Goal: Information Seeking & Learning: Learn about a topic

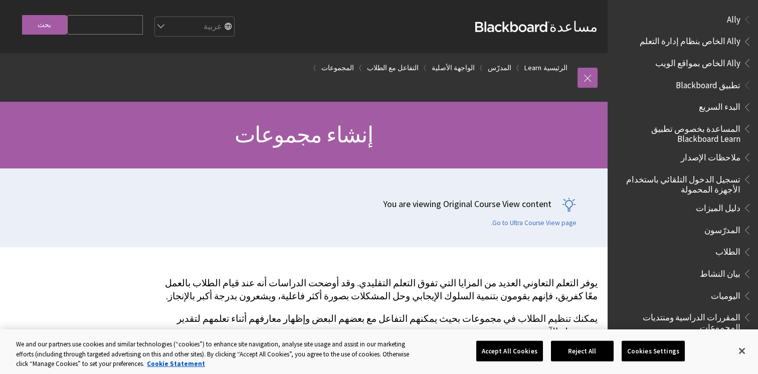
click at [527, 352] on button "Accept All Cookies" at bounding box center [509, 350] width 67 height 21
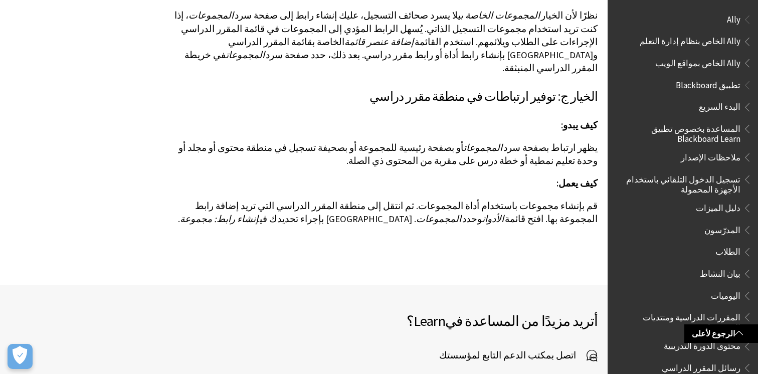
scroll to position [3463, 0]
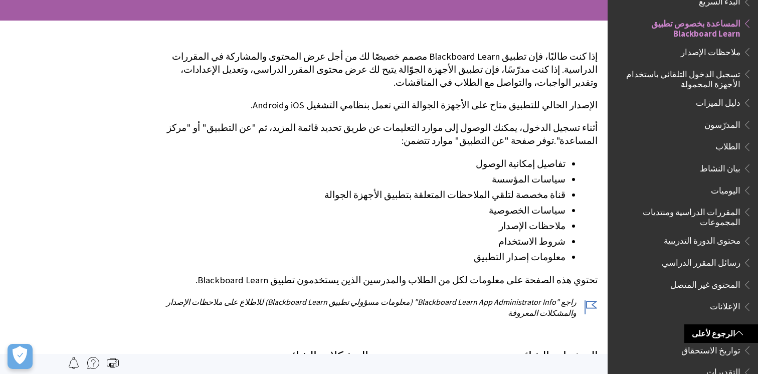
scroll to position [133, 0]
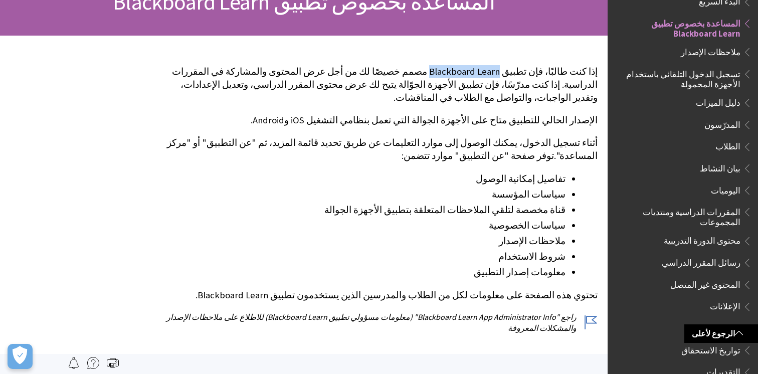
drag, startPoint x: 458, startPoint y: 73, endPoint x: 523, endPoint y: 75, distance: 65.2
click at [523, 75] on p "إذا كنت طالبًا، فإن تطبيق Blackboard Learn مصمم خصيصًا لك من أجل عرض المحتوى وا…" at bounding box center [377, 85] width 439 height 40
copy p "Blackboard Learn"
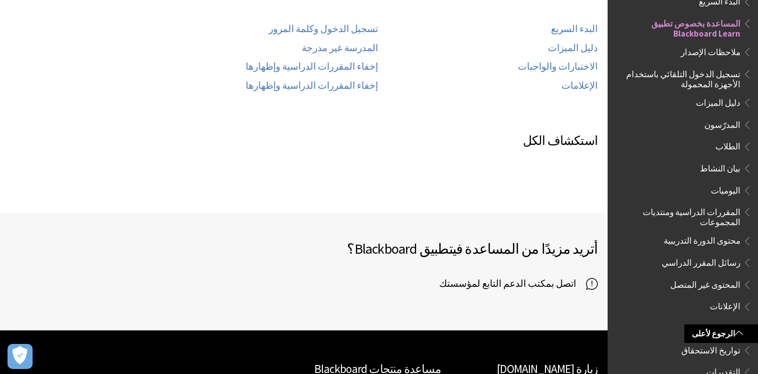
scroll to position [632, 0]
